Goal: Submit feedback/report problem: Submit feedback/report problem

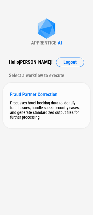
click at [33, 106] on div "Processes hotel booking data to identify fraud issues, handle special country c…" at bounding box center [46, 110] width 73 height 19
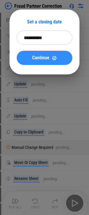
click at [38, 56] on span "Continue" at bounding box center [40, 58] width 17 height 5
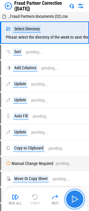
click at [77, 201] on img "button" at bounding box center [75, 199] width 10 height 10
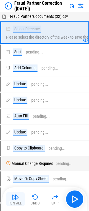
click at [16, 198] on img "button" at bounding box center [15, 196] width 7 height 7
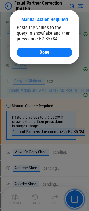
scroll to position [195, 0]
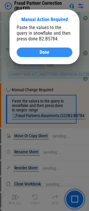
click at [54, 51] on div "Done" at bounding box center [44, 52] width 41 height 5
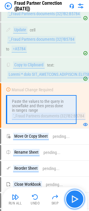
click at [76, 201] on img "button" at bounding box center [75, 199] width 10 height 10
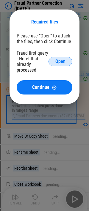
click at [55, 60] on button "Open" at bounding box center [60, 62] width 24 height 10
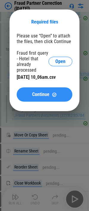
click at [34, 94] on span "Continue" at bounding box center [40, 94] width 17 height 5
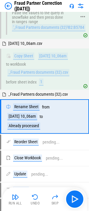
scroll to position [294, 0]
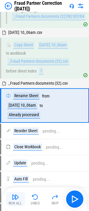
click at [14, 196] on img "button" at bounding box center [15, 196] width 7 height 7
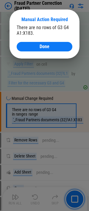
scroll to position [1005, 0]
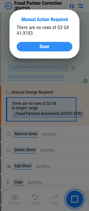
click at [40, 49] on span "Done" at bounding box center [45, 46] width 10 height 5
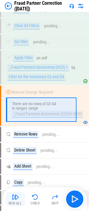
click at [17, 200] on img "button" at bounding box center [15, 196] width 7 height 7
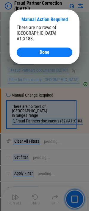
scroll to position [1313, 0]
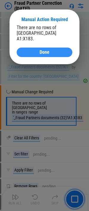
click at [39, 50] on div "Done" at bounding box center [44, 52] width 41 height 5
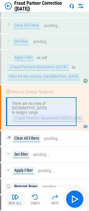
click at [14, 196] on img "button" at bounding box center [15, 196] width 7 height 7
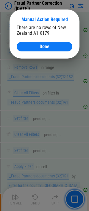
scroll to position [2436, 0]
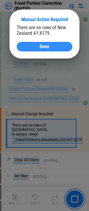
click at [48, 45] on span "Done" at bounding box center [45, 46] width 10 height 5
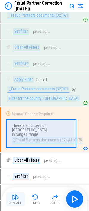
click at [18, 198] on img "button" at bounding box center [15, 196] width 7 height 7
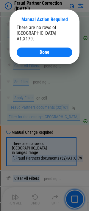
scroll to position [2792, 0]
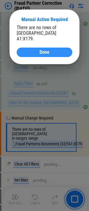
click at [48, 50] on span "Done" at bounding box center [45, 52] width 10 height 5
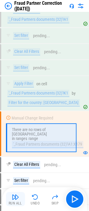
click at [10, 198] on button "Run All" at bounding box center [15, 199] width 19 height 14
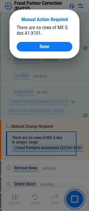
scroll to position [3613, 0]
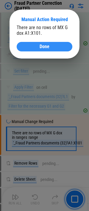
click at [51, 47] on div "Done" at bounding box center [44, 46] width 41 height 5
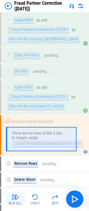
click at [14, 200] on img "button" at bounding box center [15, 196] width 7 height 7
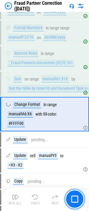
scroll to position [4387, 0]
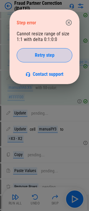
click at [60, 54] on div "Retry step" at bounding box center [44, 55] width 41 height 5
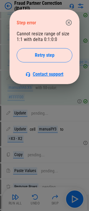
click at [50, 73] on span "Contact support" at bounding box center [48, 74] width 31 height 6
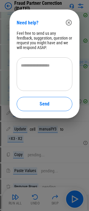
click at [27, 65] on textarea at bounding box center [44, 74] width 47 height 24
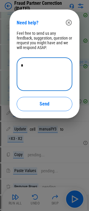
type textarea "*"
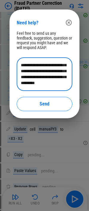
scroll to position [0, 0]
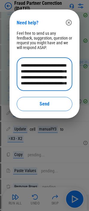
click at [41, 66] on textarea "**********" at bounding box center [44, 74] width 47 height 24
click at [35, 66] on textarea "**********" at bounding box center [44, 74] width 47 height 24
click at [47, 71] on textarea "**********" at bounding box center [44, 74] width 47 height 24
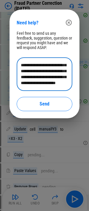
scroll to position [4417, 0]
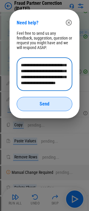
type textarea "**********"
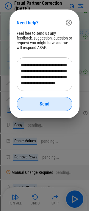
click at [51, 107] on button "Send" at bounding box center [45, 104] width 56 height 14
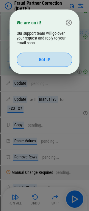
click at [42, 59] on span "Got it!" at bounding box center [45, 59] width 12 height 5
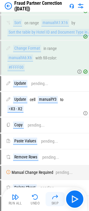
click at [56, 197] on img "button" at bounding box center [54, 196] width 7 height 7
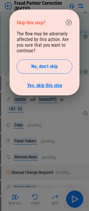
click at [47, 87] on link "Yes, skip this step" at bounding box center [44, 86] width 35 height 6
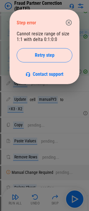
click at [68, 21] on icon "button" at bounding box center [69, 23] width 6 height 6
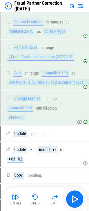
scroll to position [4357, 0]
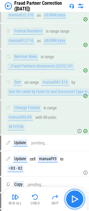
click at [79, 200] on img "button" at bounding box center [75, 199] width 10 height 10
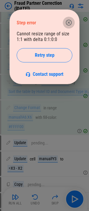
click at [66, 23] on icon "button" at bounding box center [69, 23] width 6 height 6
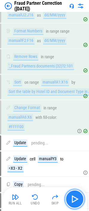
click at [75, 199] on img "button" at bounding box center [75, 199] width 10 height 10
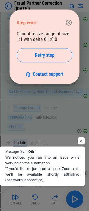
scroll to position [25, 0]
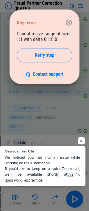
click at [57, 174] on span "We noticed you ran into an issue while working on the automation. If you’d like…" at bounding box center [42, 168] width 75 height 29
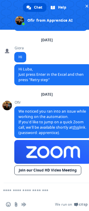
click at [44, 169] on link "Join our Cloud HD Video Meeting" at bounding box center [47, 171] width 67 height 10
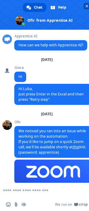
click at [87, 5] on span "Close chat" at bounding box center [86, 6] width 3 height 3
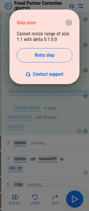
click at [68, 22] on icon "button" at bounding box center [69, 23] width 6 height 6
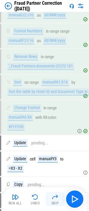
click at [53, 200] on img "button" at bounding box center [54, 196] width 7 height 7
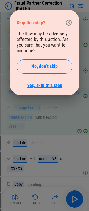
click at [43, 88] on link "Yes, skip this step" at bounding box center [44, 86] width 35 height 6
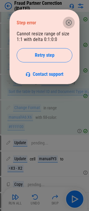
click at [68, 23] on icon "button" at bounding box center [69, 23] width 6 height 6
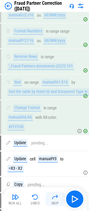
click at [53, 197] on img "button" at bounding box center [54, 196] width 7 height 7
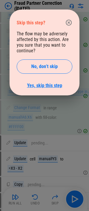
click at [42, 85] on link "Yes, skip this step" at bounding box center [44, 86] width 35 height 6
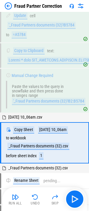
scroll to position [246, 0]
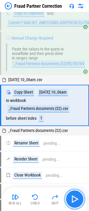
click at [77, 199] on img "button" at bounding box center [75, 199] width 10 height 10
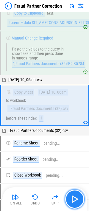
click at [76, 198] on img "button" at bounding box center [75, 199] width 10 height 10
